Goal: Communication & Community: Answer question/provide support

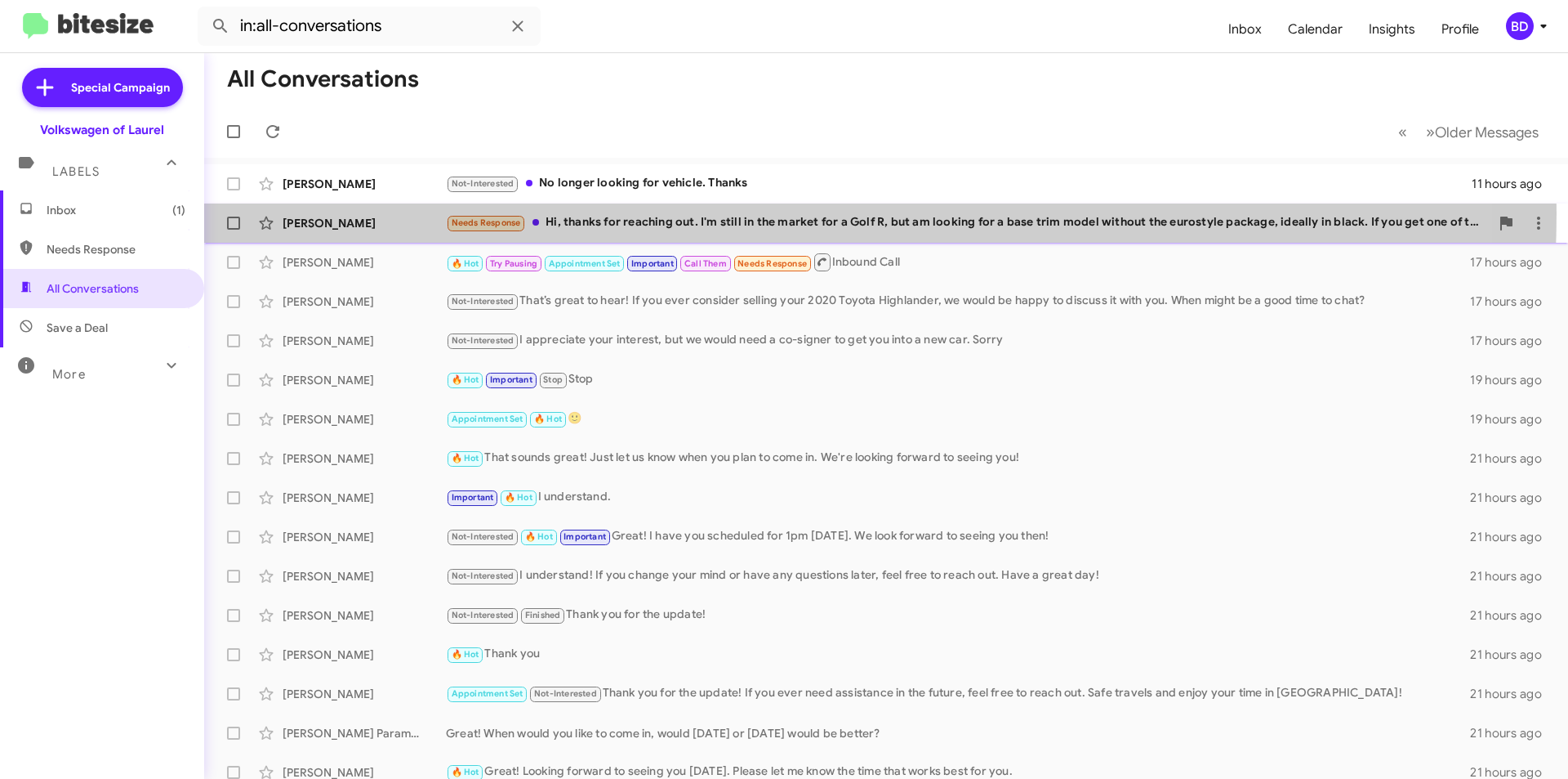
click at [694, 214] on div "Needs Response Hi, thanks for reaching out. I'm still in the market for a Golf …" at bounding box center [968, 223] width 1044 height 19
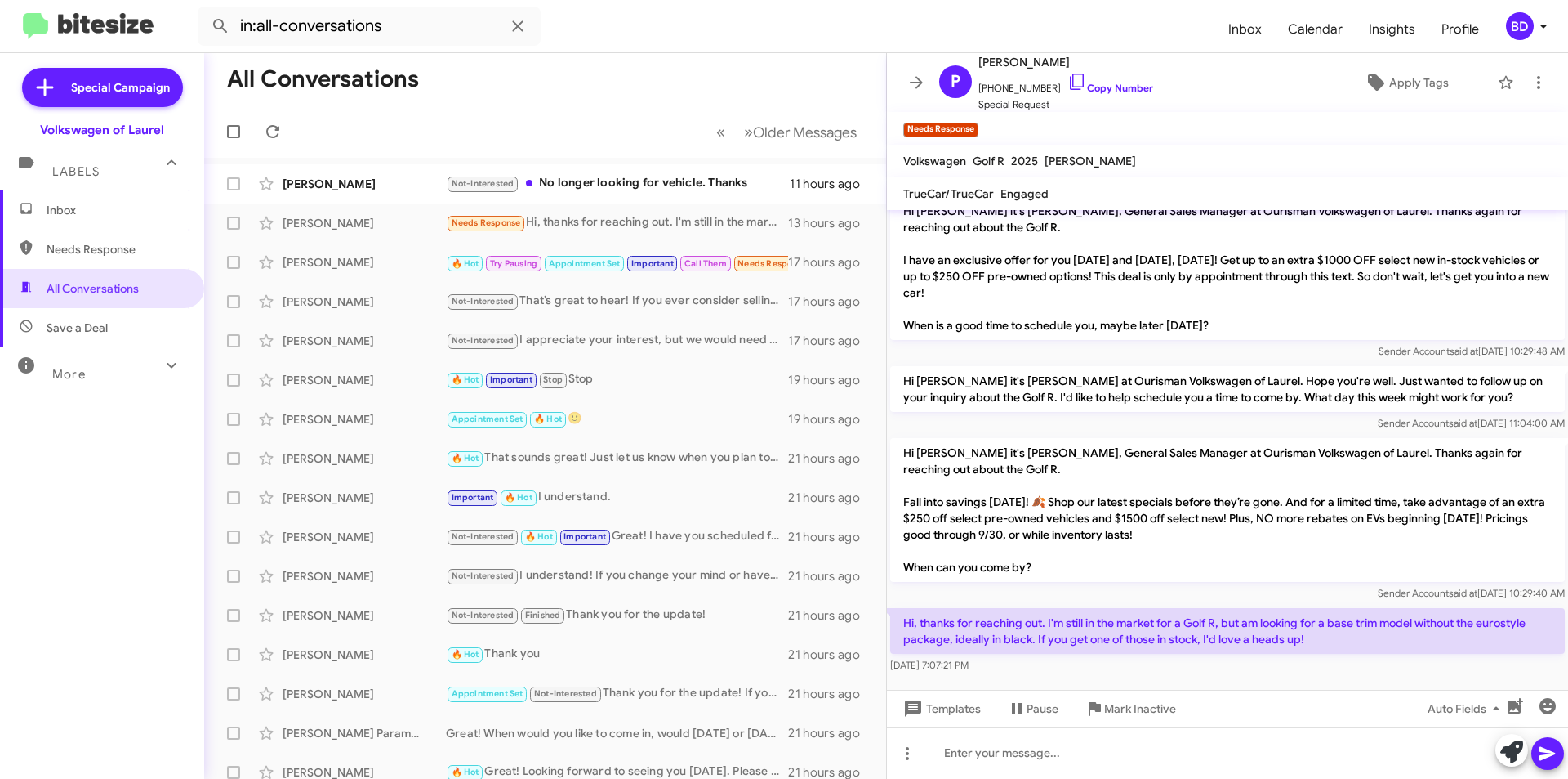
scroll to position [271, 0]
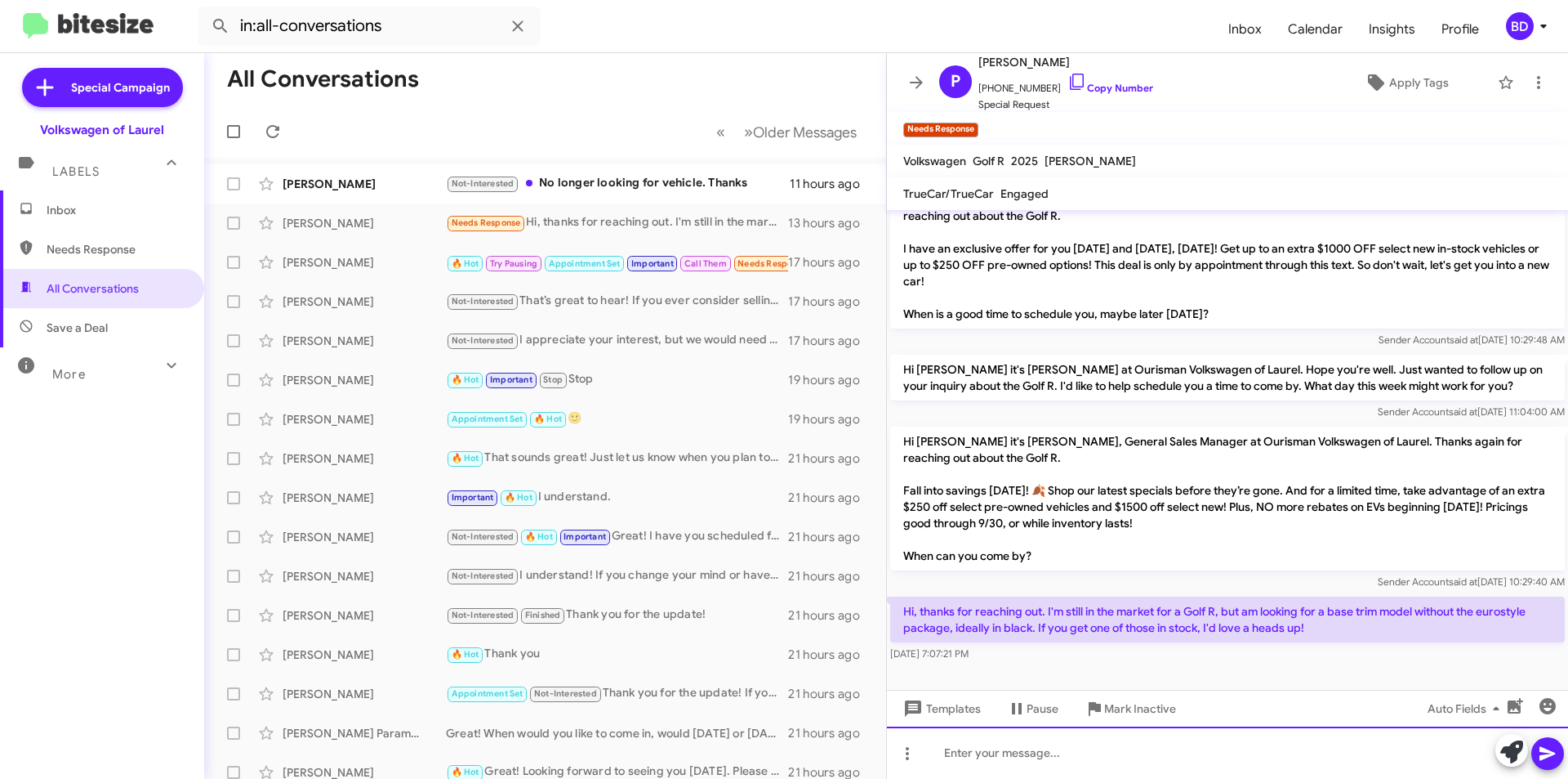
click at [1025, 760] on div at bounding box center [1227, 753] width 681 height 52
click at [1557, 757] on button at bounding box center [1548, 754] width 33 height 33
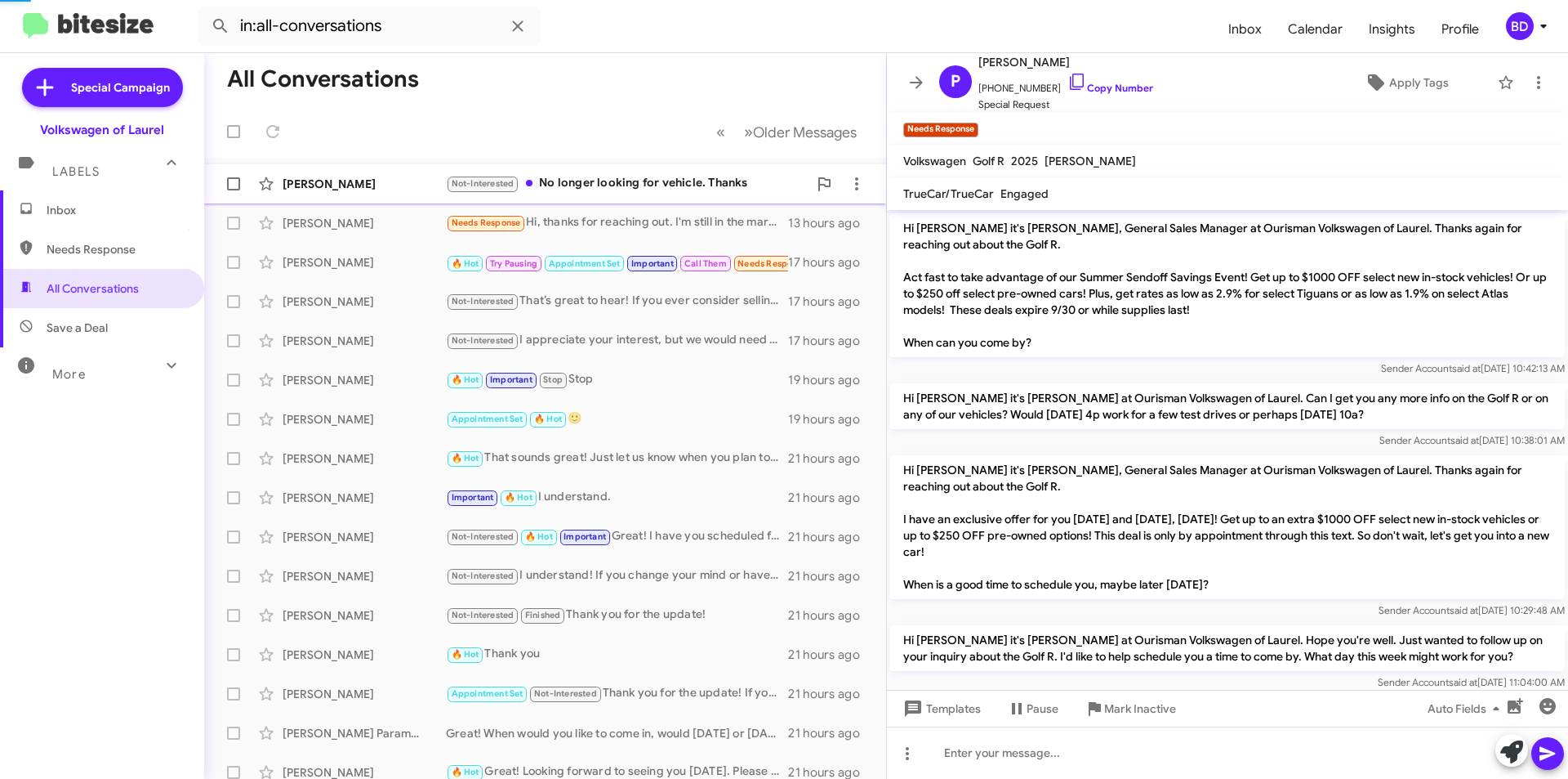
click at [707, 202] on span "[PERSON_NAME] Not-Interested No longer looking for vehicle. Thanks 11 hours ago" at bounding box center [545, 184] width 682 height 39
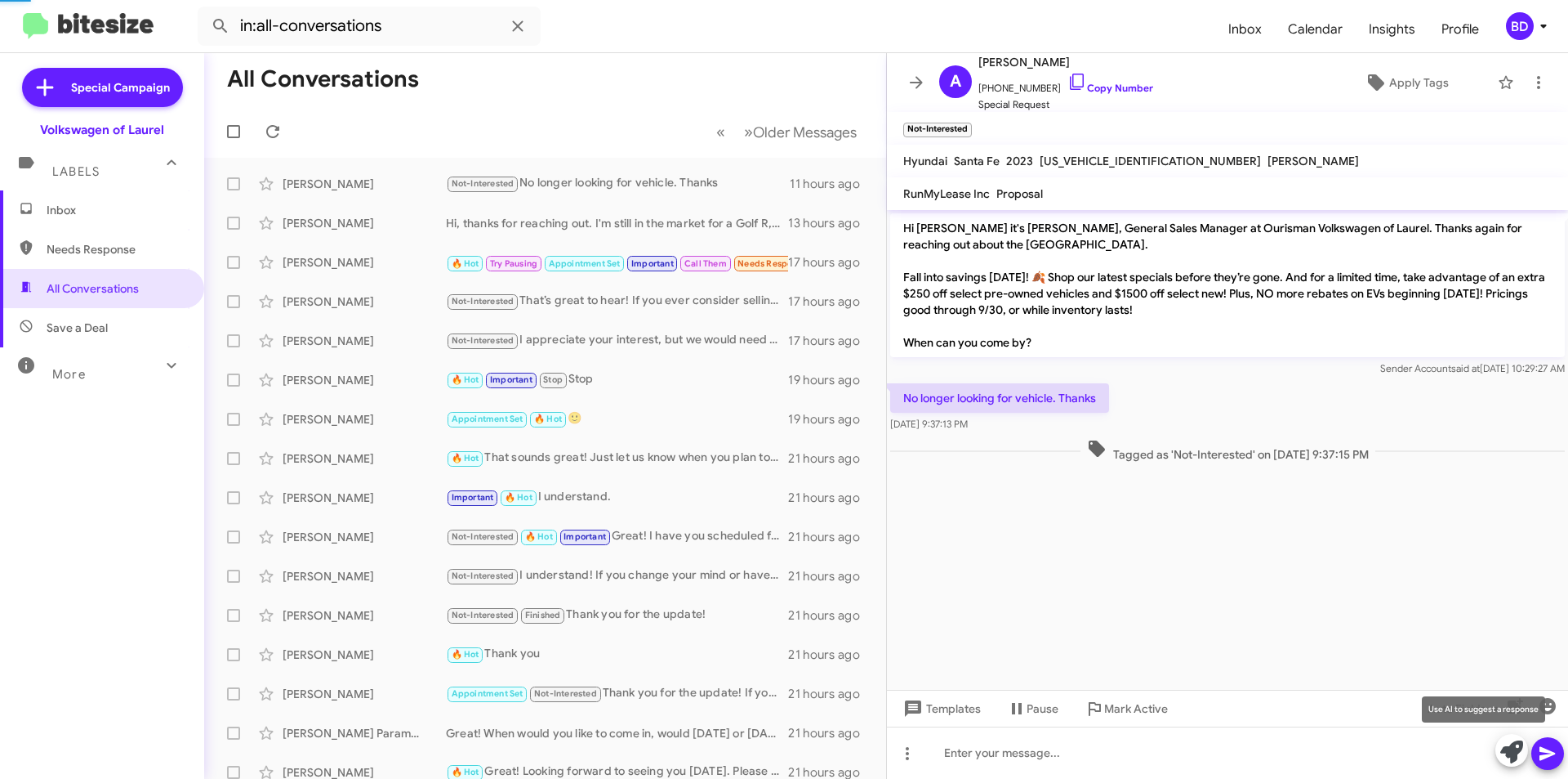
click at [1520, 750] on icon at bounding box center [1511, 751] width 23 height 23
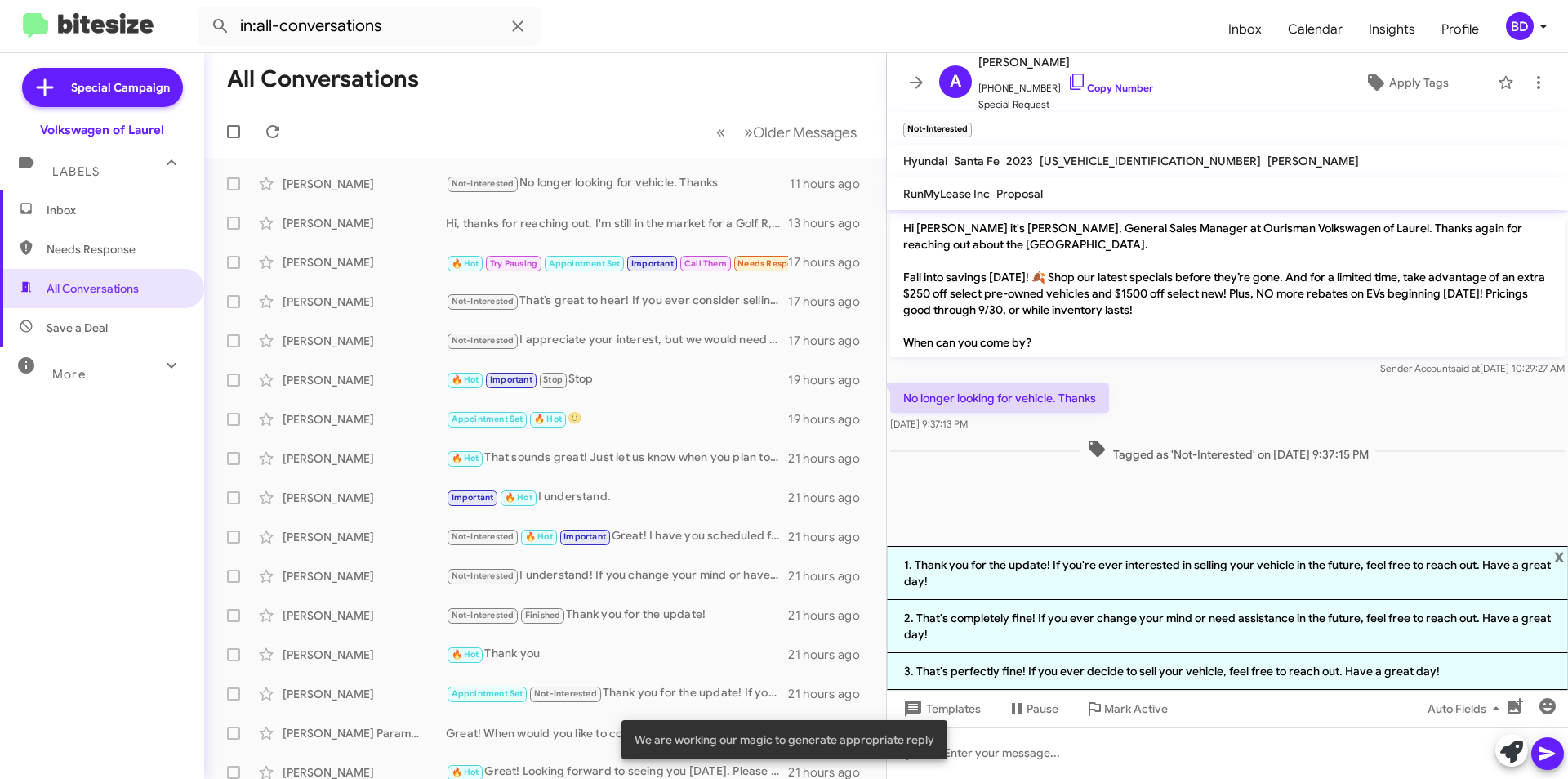
drag, startPoint x: 1197, startPoint y: 576, endPoint x: 1425, endPoint y: 638, distance: 236.3
click at [1198, 576] on li "1. Thank you for the update! If you're ever interested in selling your vehicle …" at bounding box center [1227, 573] width 681 height 54
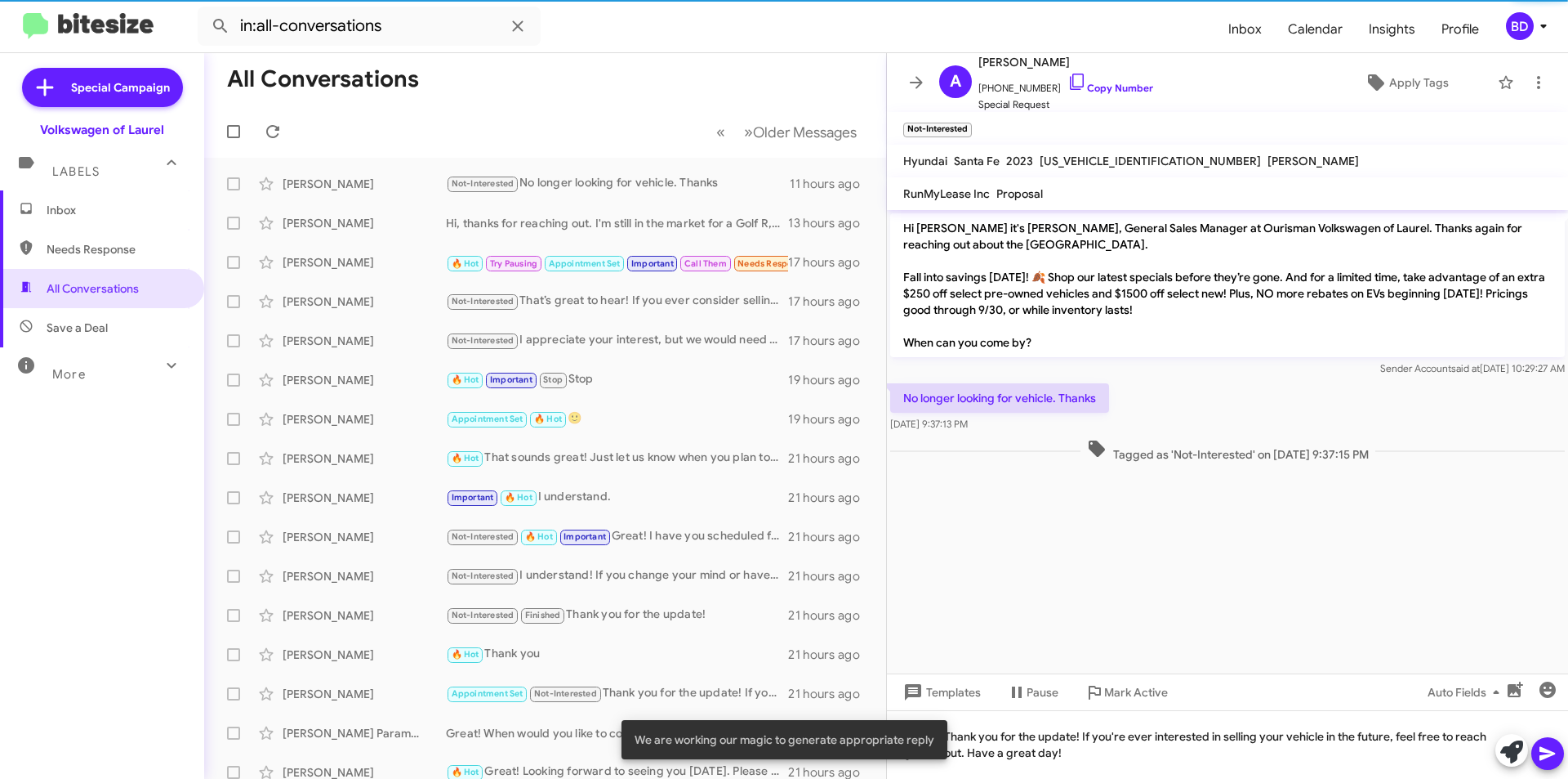
click at [1549, 754] on icon at bounding box center [1548, 754] width 20 height 20
